Goal: Transaction & Acquisition: Purchase product/service

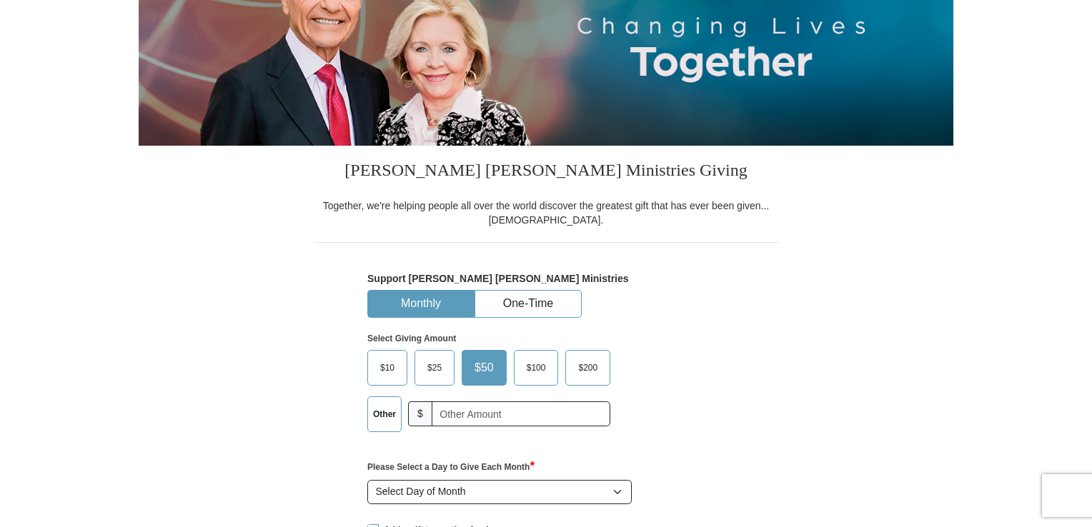
scroll to position [214, 0]
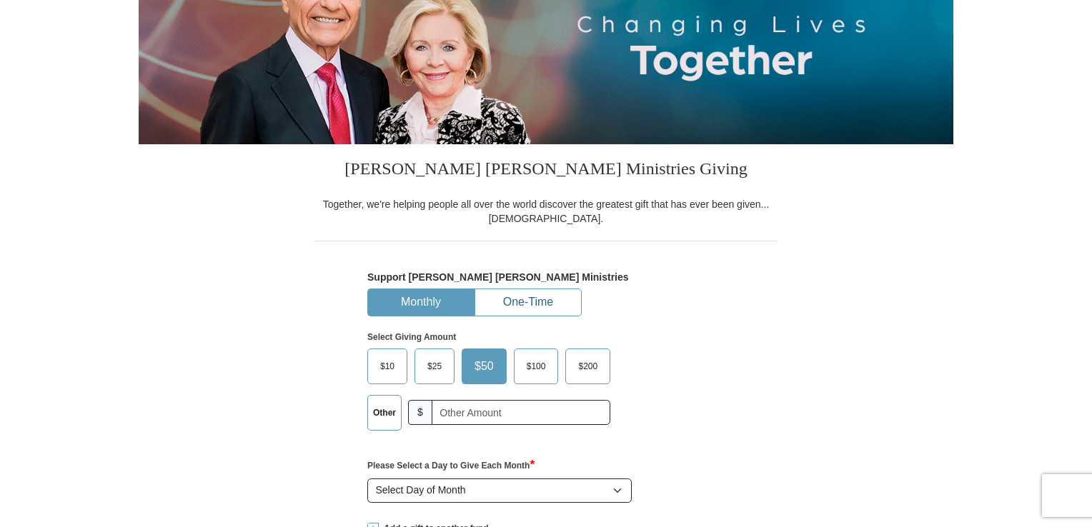
click at [554, 301] on button "One-Time" at bounding box center [528, 302] width 106 height 26
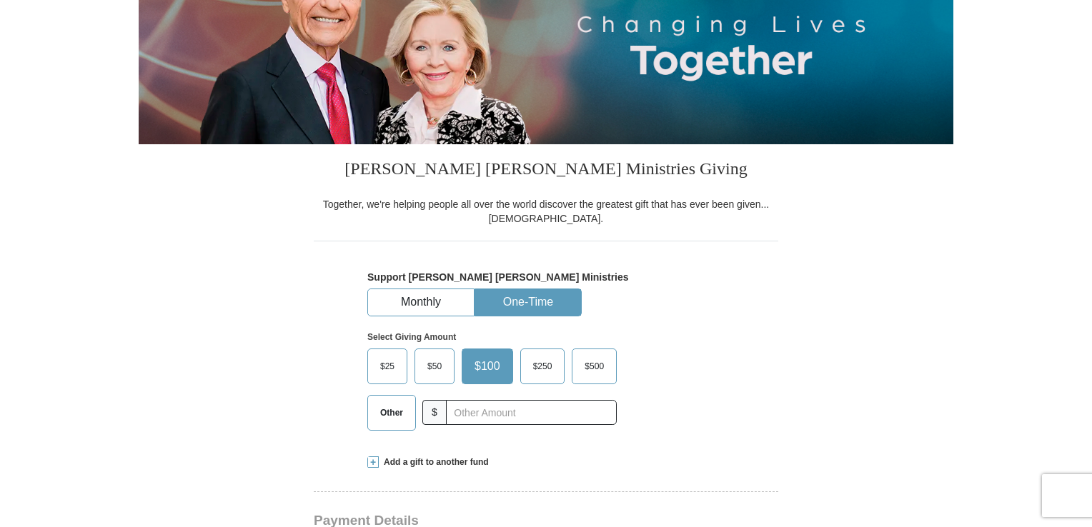
click at [388, 411] on span "Other" at bounding box center [391, 412] width 37 height 21
click at [0, 0] on input "Other" at bounding box center [0, 0] width 0 height 0
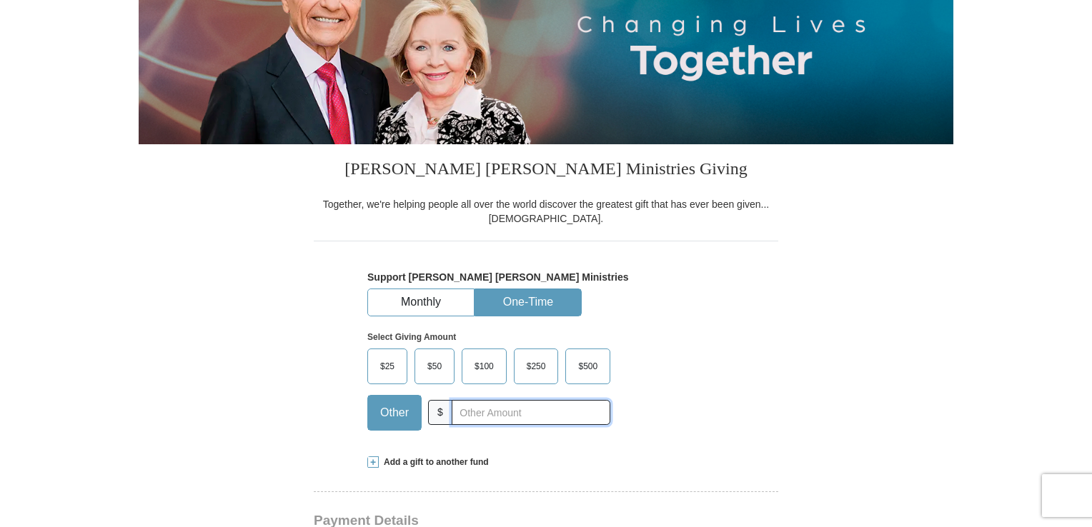
click at [486, 414] on input "text" at bounding box center [530, 412] width 159 height 25
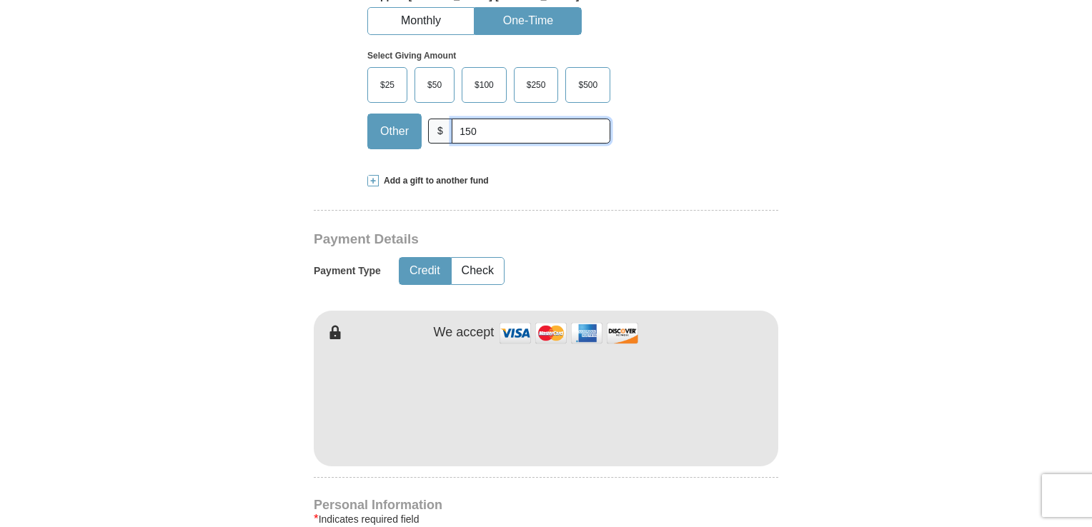
scroll to position [500, 0]
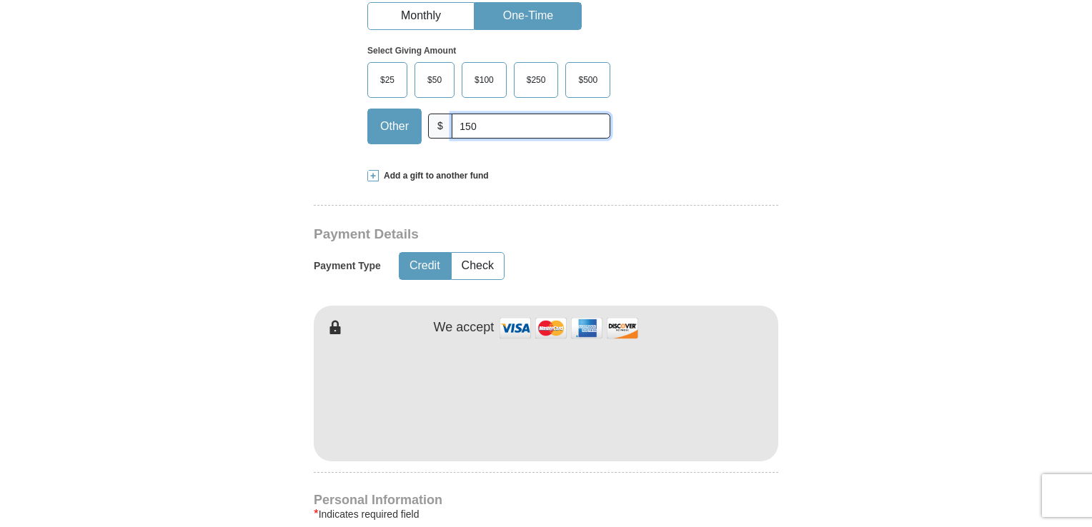
type input "150"
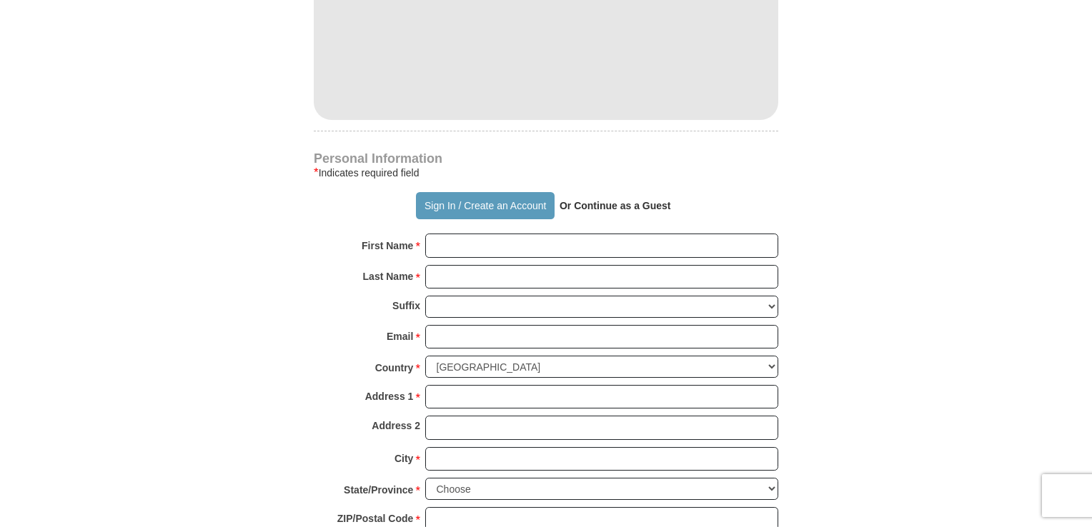
scroll to position [842, 0]
click at [511, 249] on input "First Name *" at bounding box center [601, 245] width 353 height 24
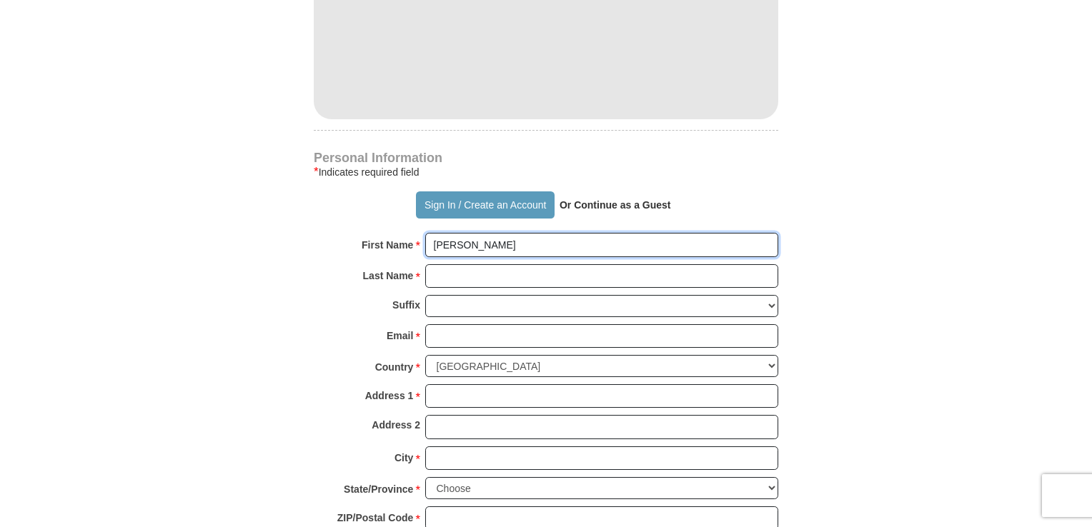
type input "[PERSON_NAME]"
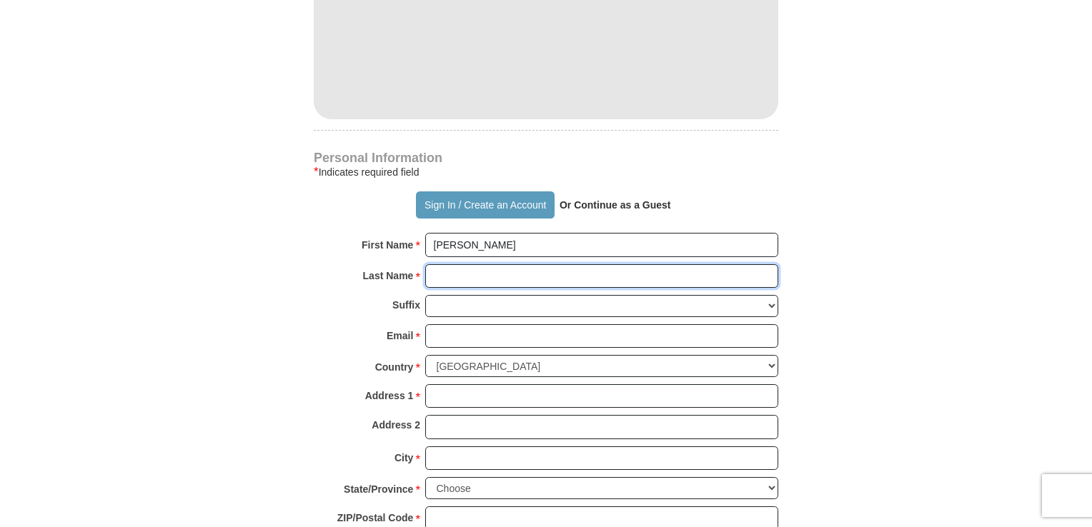
click at [520, 277] on input "Last Name *" at bounding box center [601, 276] width 353 height 24
type input "[PERSON_NAME]"
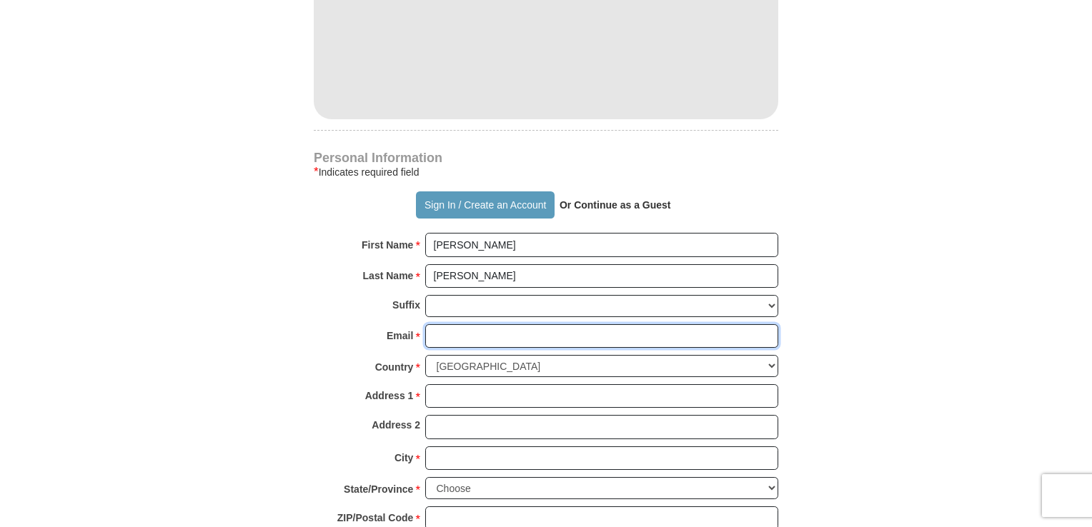
click at [479, 340] on input "Email *" at bounding box center [601, 336] width 353 height 24
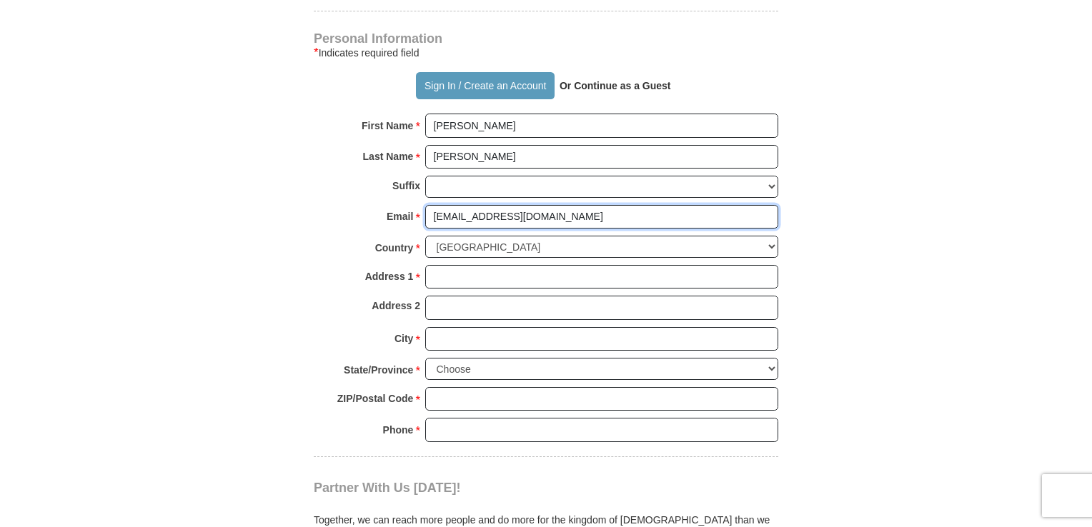
scroll to position [966, 0]
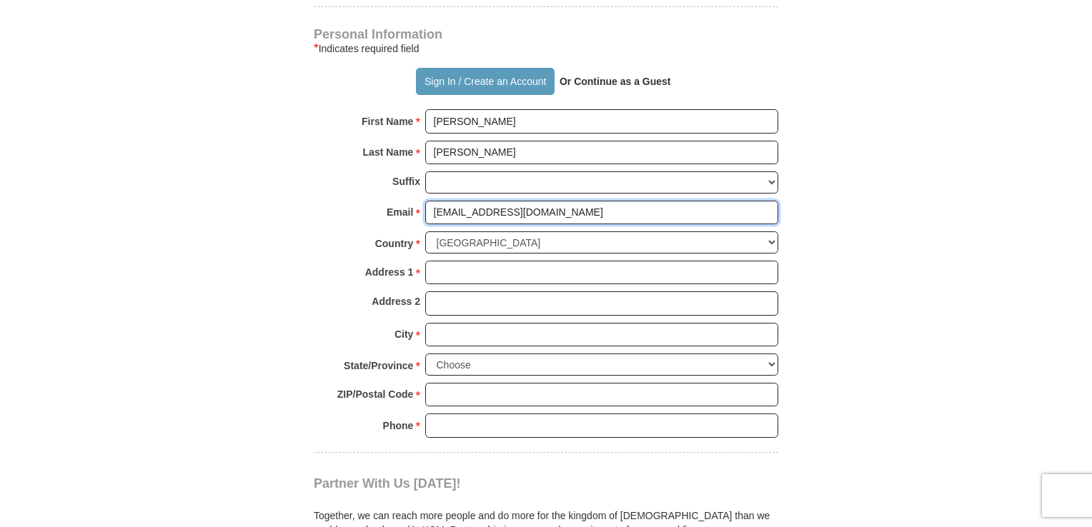
type input "[EMAIL_ADDRESS][DOMAIN_NAME]"
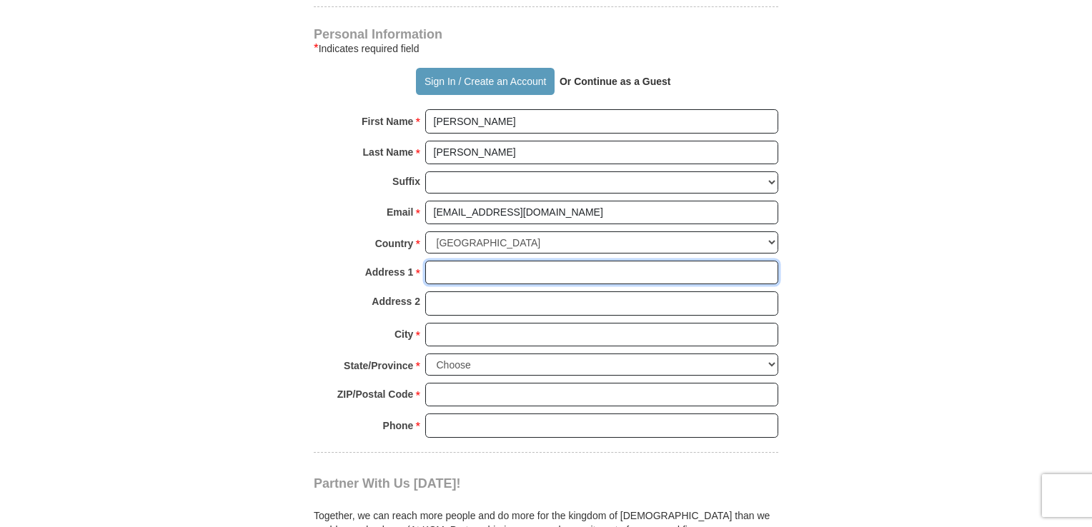
click at [520, 272] on input "Address 1 *" at bounding box center [601, 273] width 353 height 24
type input "[STREET_ADDRESS]"
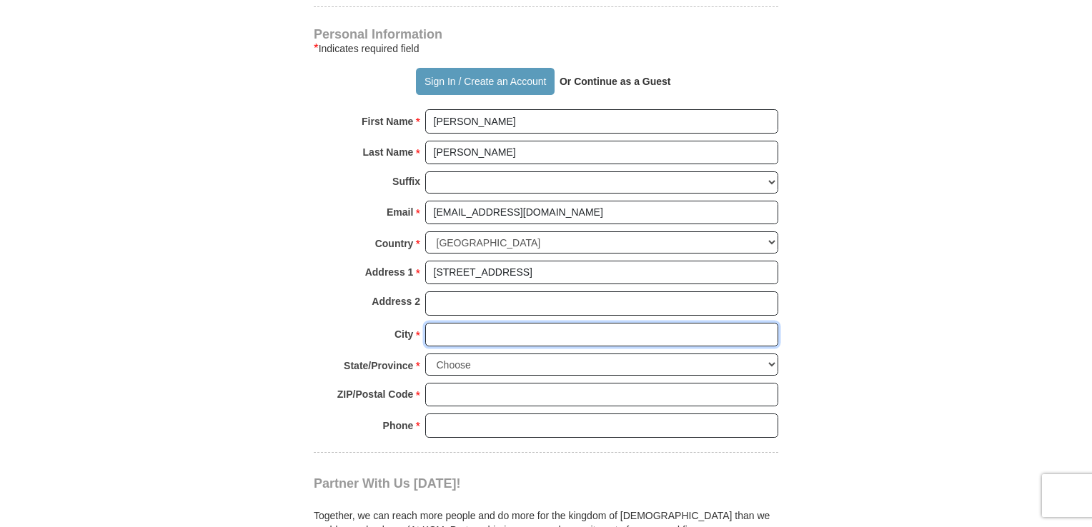
click at [496, 330] on input "City *" at bounding box center [601, 335] width 353 height 24
type input "[GEOGRAPHIC_DATA]"
click at [517, 362] on select "Choose [US_STATE] [US_STATE] [US_STATE] [US_STATE] [US_STATE] Armed Forces Amer…" at bounding box center [601, 365] width 353 height 22
select select "PA"
click at [425, 354] on select "Choose [US_STATE] [US_STATE] [US_STATE] [US_STATE] [US_STATE] Armed Forces Amer…" at bounding box center [601, 365] width 353 height 22
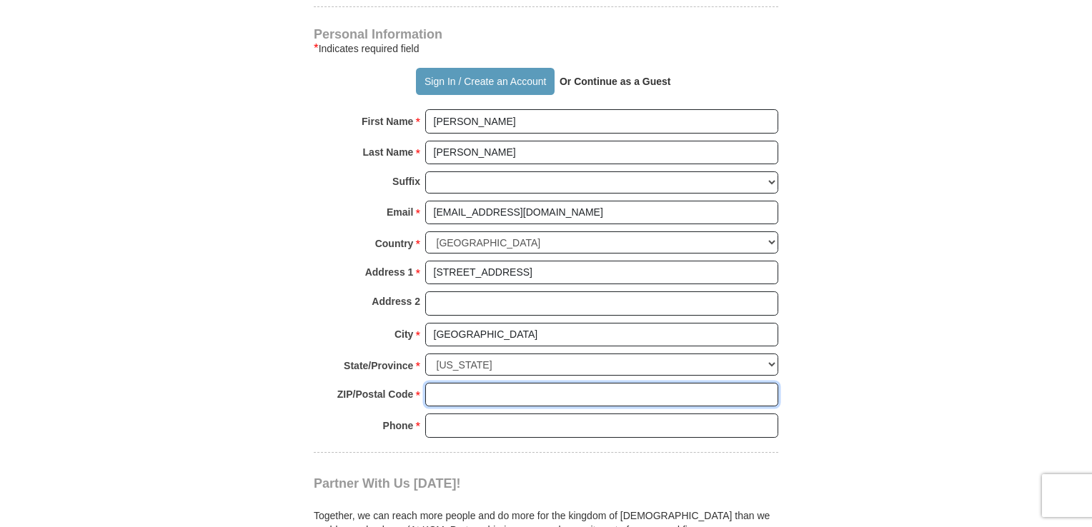
click at [497, 384] on input "ZIP/Postal Code *" at bounding box center [601, 395] width 353 height 24
type input "19352"
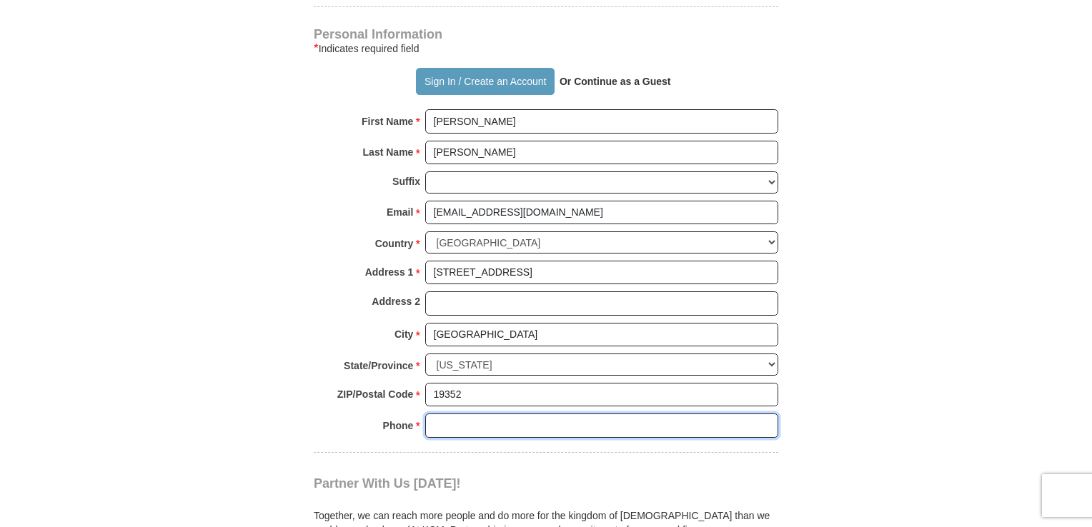
click at [500, 417] on input "Phone * *" at bounding box center [601, 426] width 353 height 24
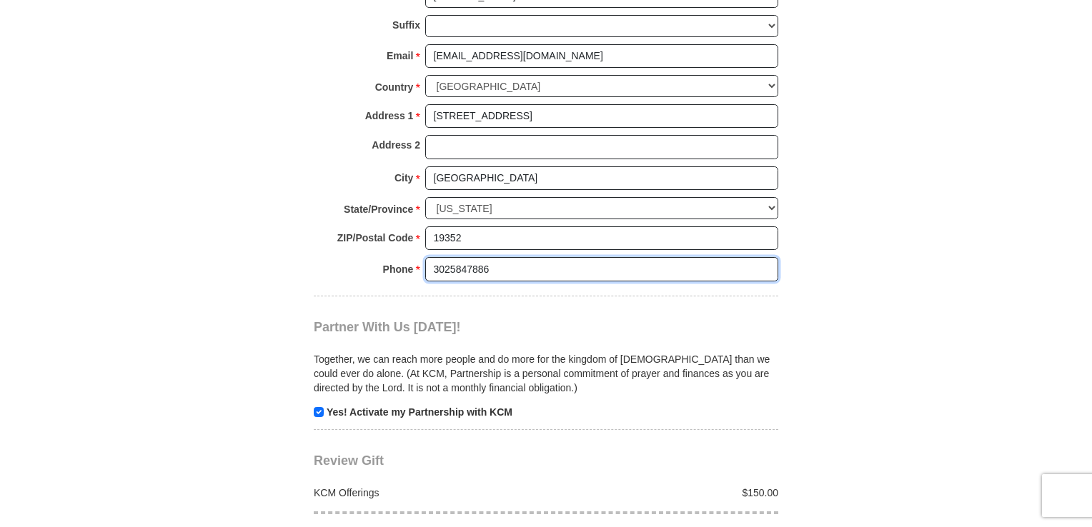
scroll to position [1123, 0]
click at [596, 271] on input "3025847886" at bounding box center [601, 268] width 353 height 24
type input "3025847886"
click at [649, 339] on div "Together, we can reach more people and do more for the kingdom of [DEMOGRAPHIC_…" at bounding box center [546, 376] width 464 height 84
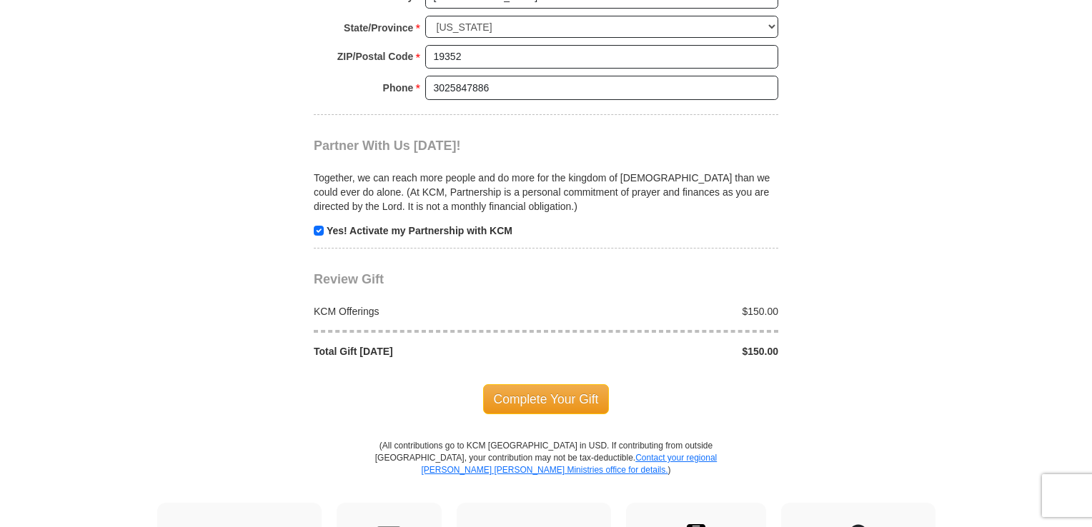
scroll to position [1309, 0]
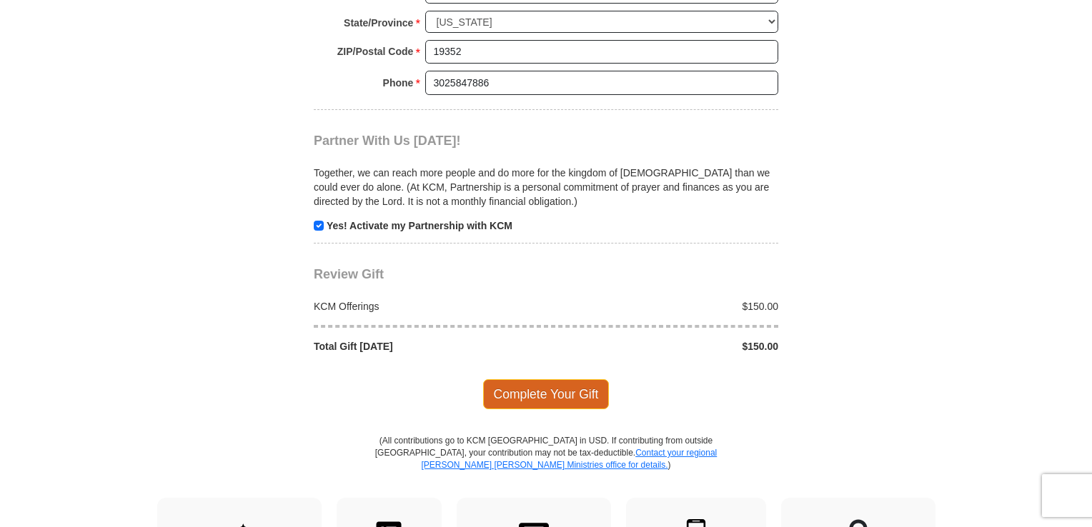
click at [542, 383] on span "Complete Your Gift" at bounding box center [546, 394] width 126 height 30
